Goal: Information Seeking & Learning: Learn about a topic

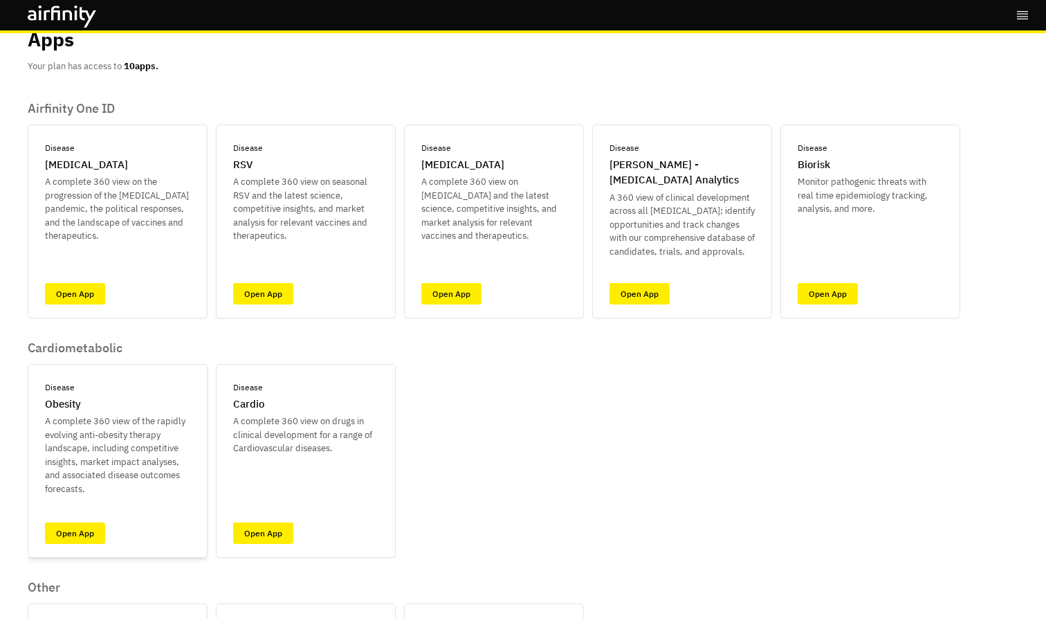
scroll to position [53, 0]
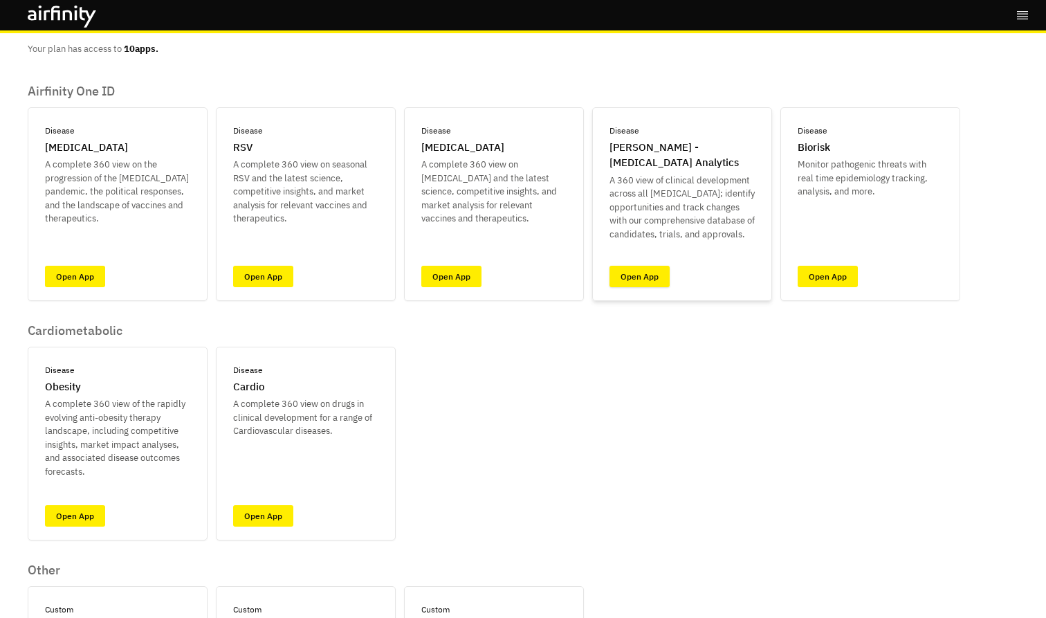
click at [620, 276] on link "Open App" at bounding box center [639, 276] width 60 height 21
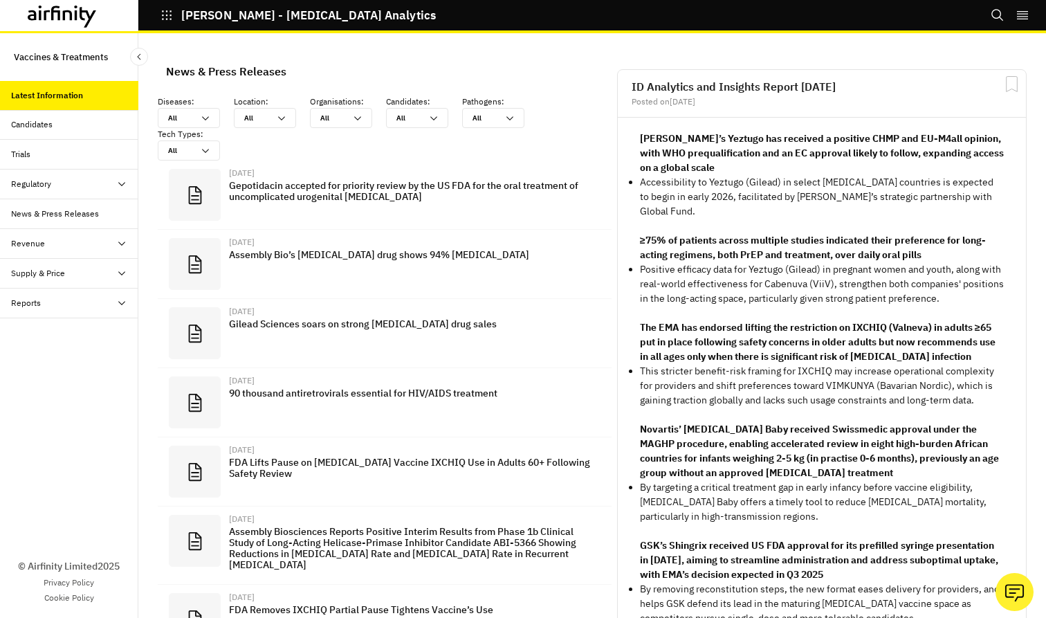
scroll to position [1001, 415]
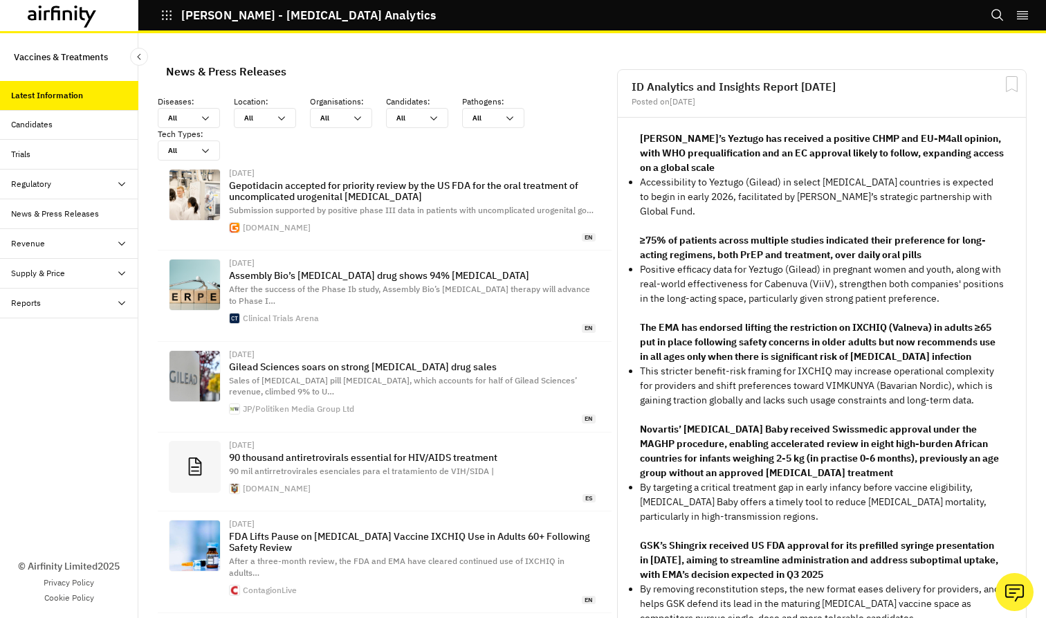
click at [46, 172] on div "Regulatory" at bounding box center [69, 184] width 138 height 30
click at [48, 207] on div "Table" at bounding box center [69, 214] width 138 height 30
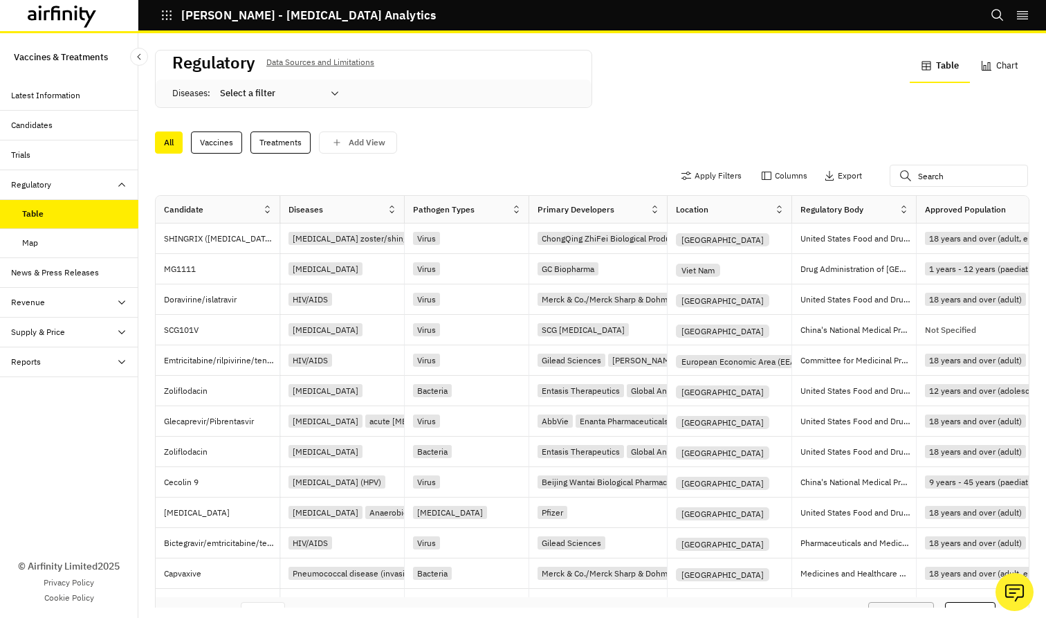
click at [275, 91] on div at bounding box center [271, 93] width 102 height 17
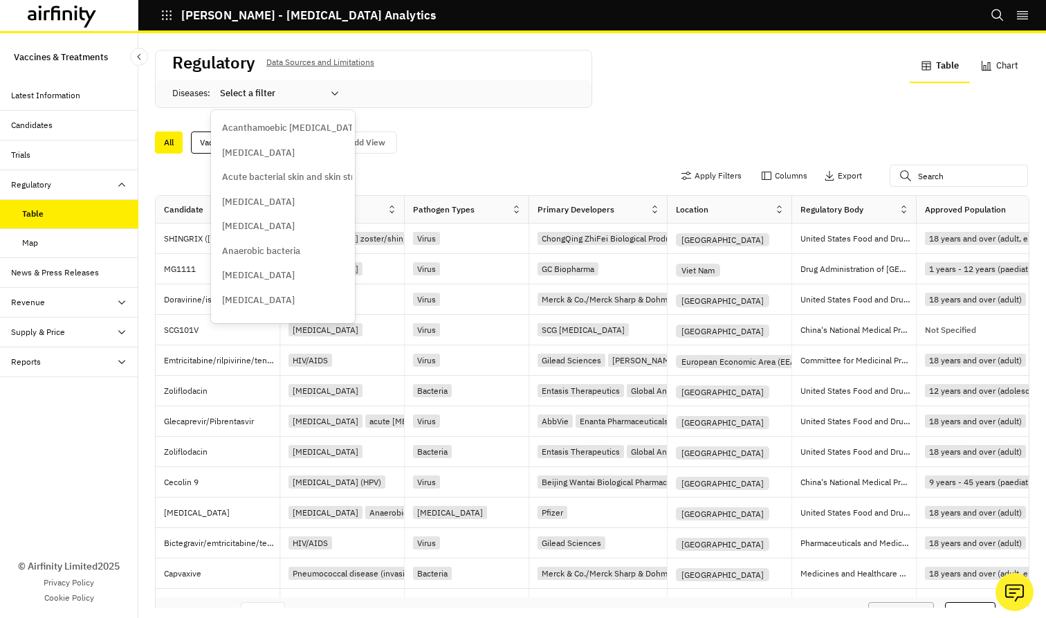
click at [260, 120] on div "Acanthamoebic keratitis" at bounding box center [283, 127] width 138 height 25
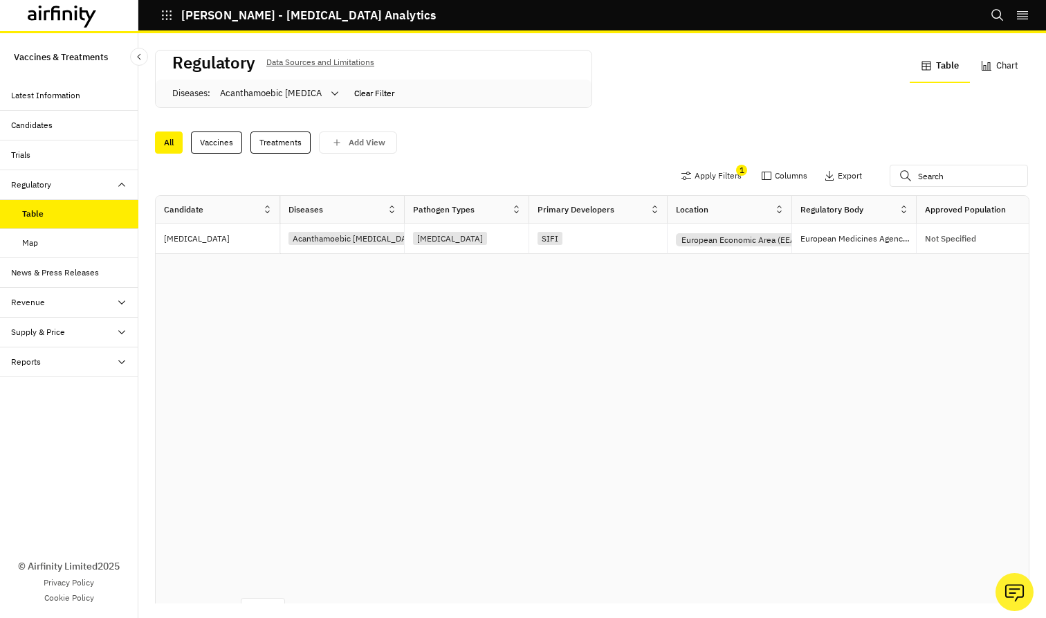
click at [384, 93] on button "Clear Filter" at bounding box center [374, 93] width 51 height 15
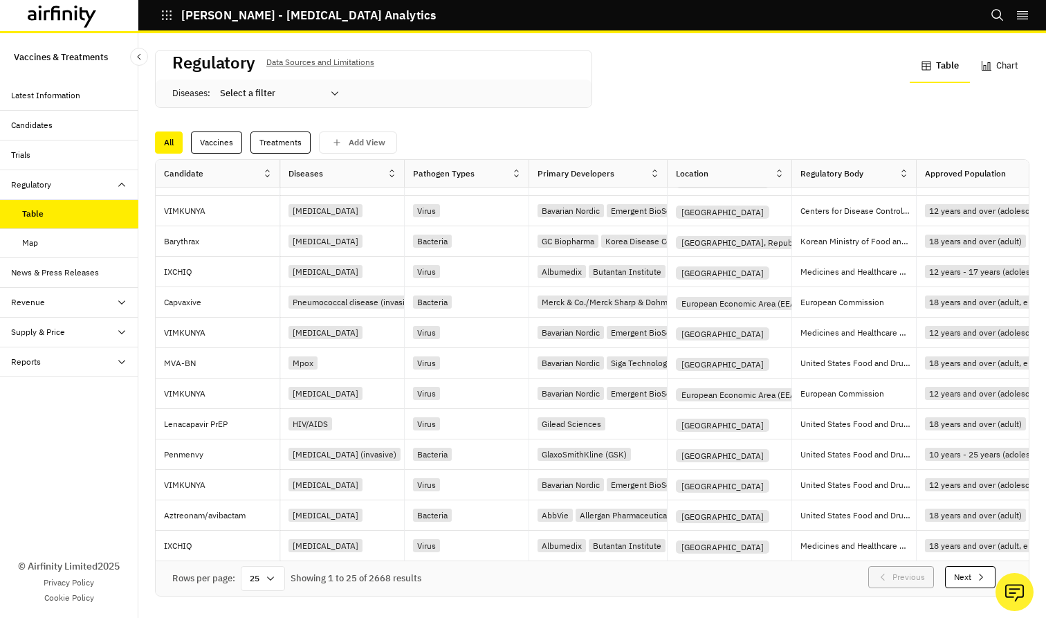
scroll to position [36, 0]
click at [65, 129] on div "Candidates" at bounding box center [74, 125] width 127 height 12
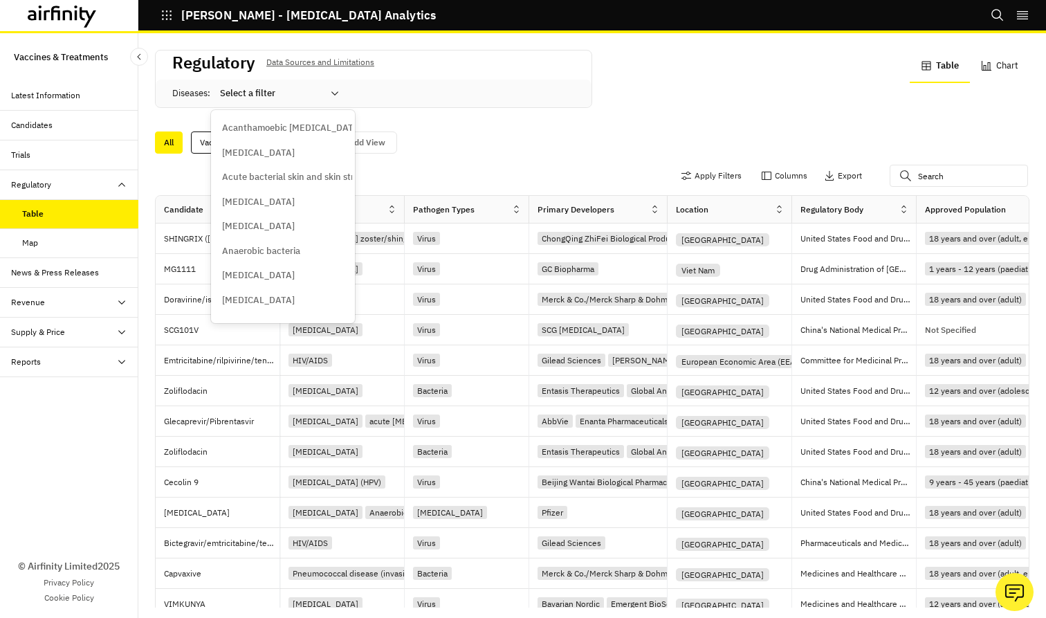
click at [269, 100] on div at bounding box center [271, 93] width 102 height 17
paste input "[MEDICAL_DATA]"
type input "[MEDICAL_DATA]"
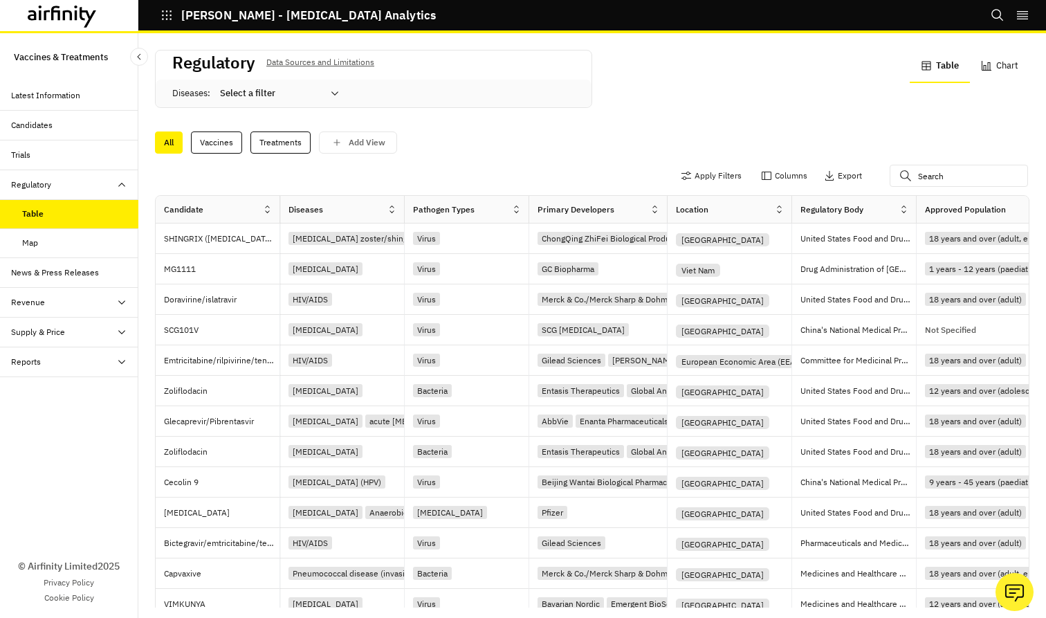
click at [283, 93] on div at bounding box center [271, 93] width 102 height 17
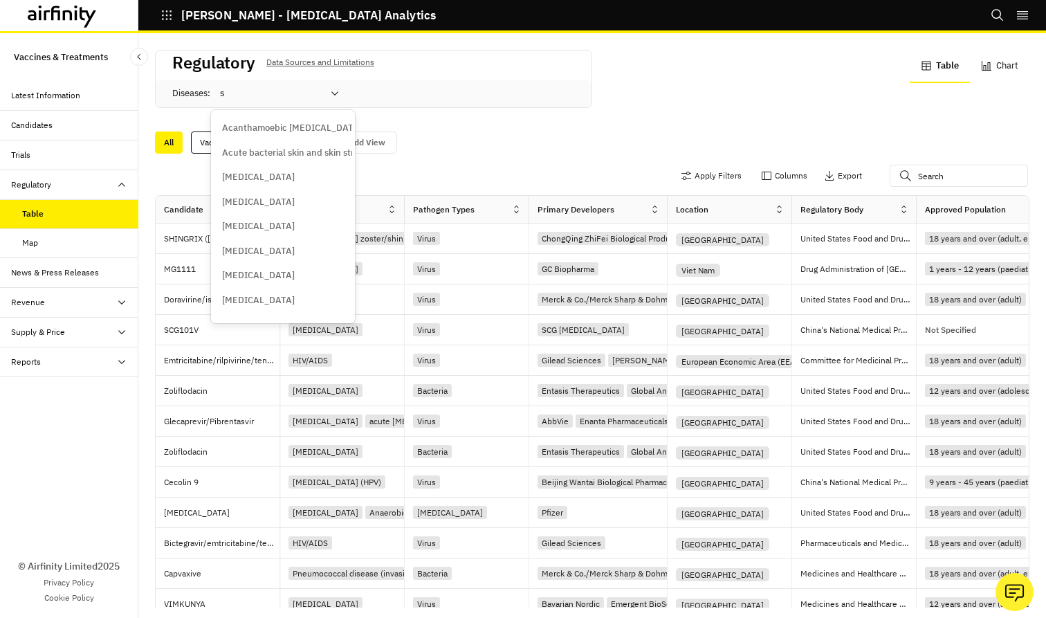
type input "sy"
click at [259, 95] on div at bounding box center [269, 93] width 119 height 22
type input "syp"
